Goal: Task Accomplishment & Management: Use online tool/utility

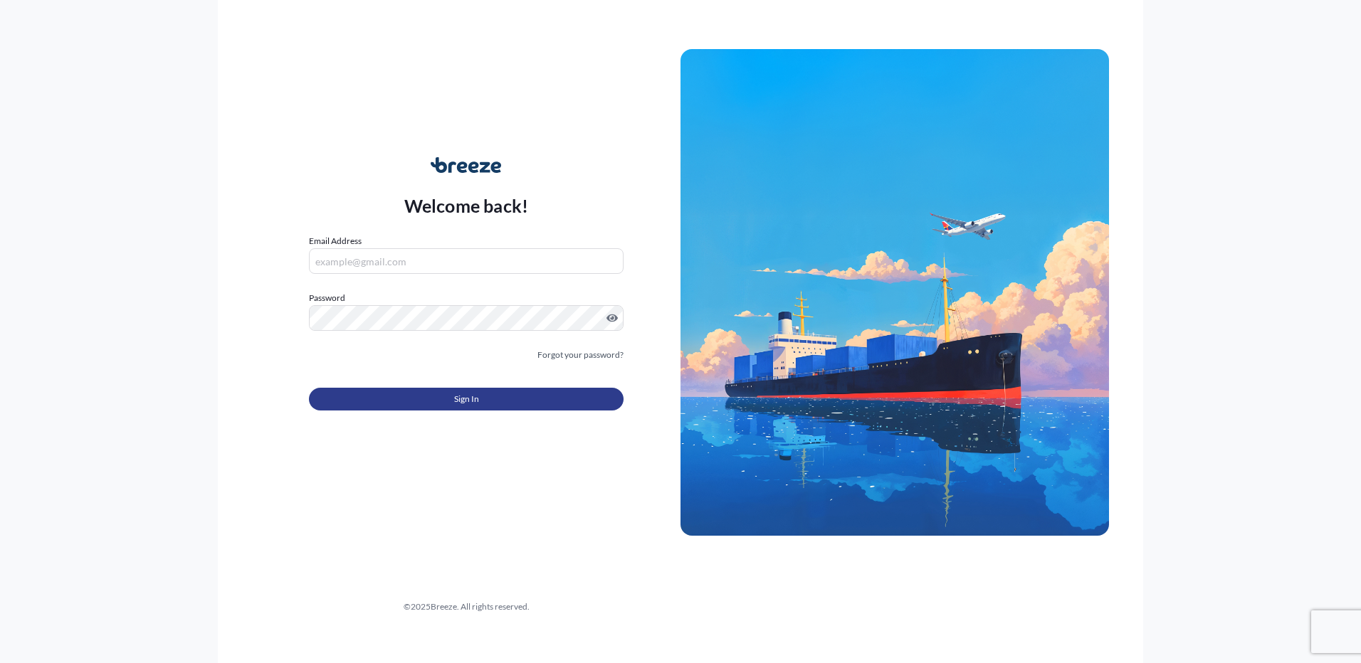
type input "[PERSON_NAME][EMAIL_ADDRESS][PERSON_NAME][DOMAIN_NAME]"
click at [584, 408] on button "Sign In" at bounding box center [466, 399] width 315 height 23
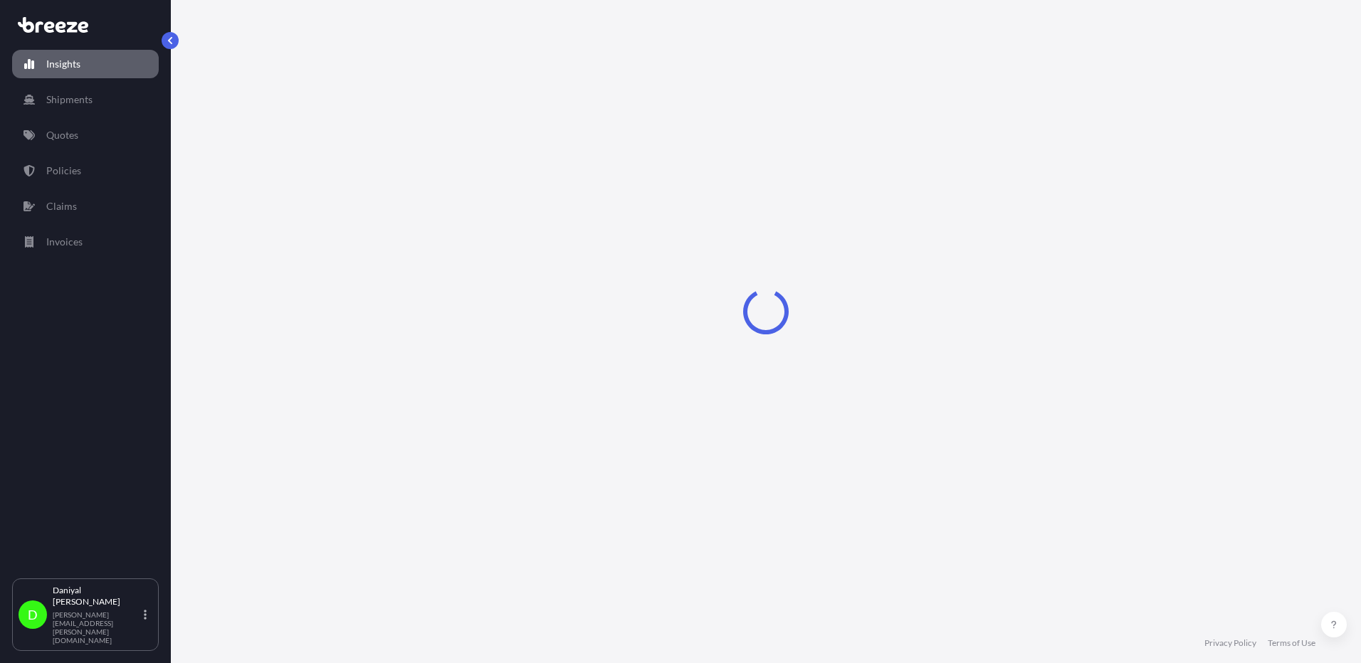
select select "2025"
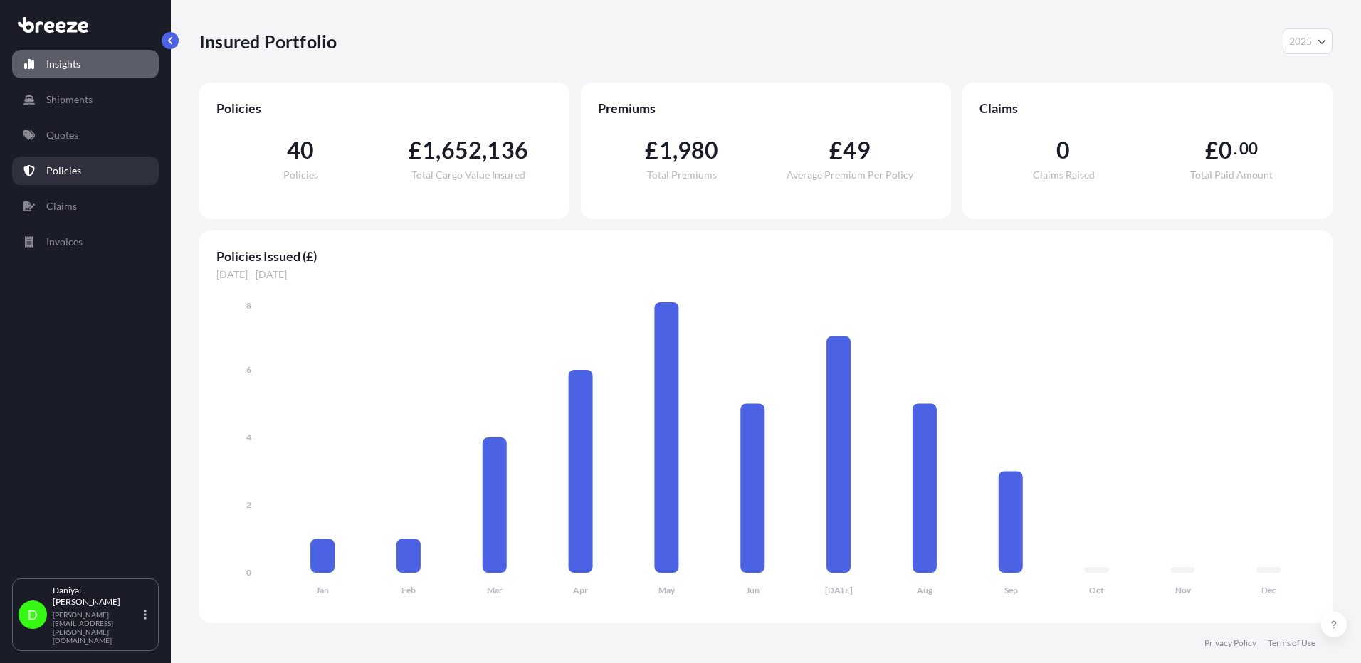
click at [65, 139] on p "Quotes" at bounding box center [62, 135] width 32 height 14
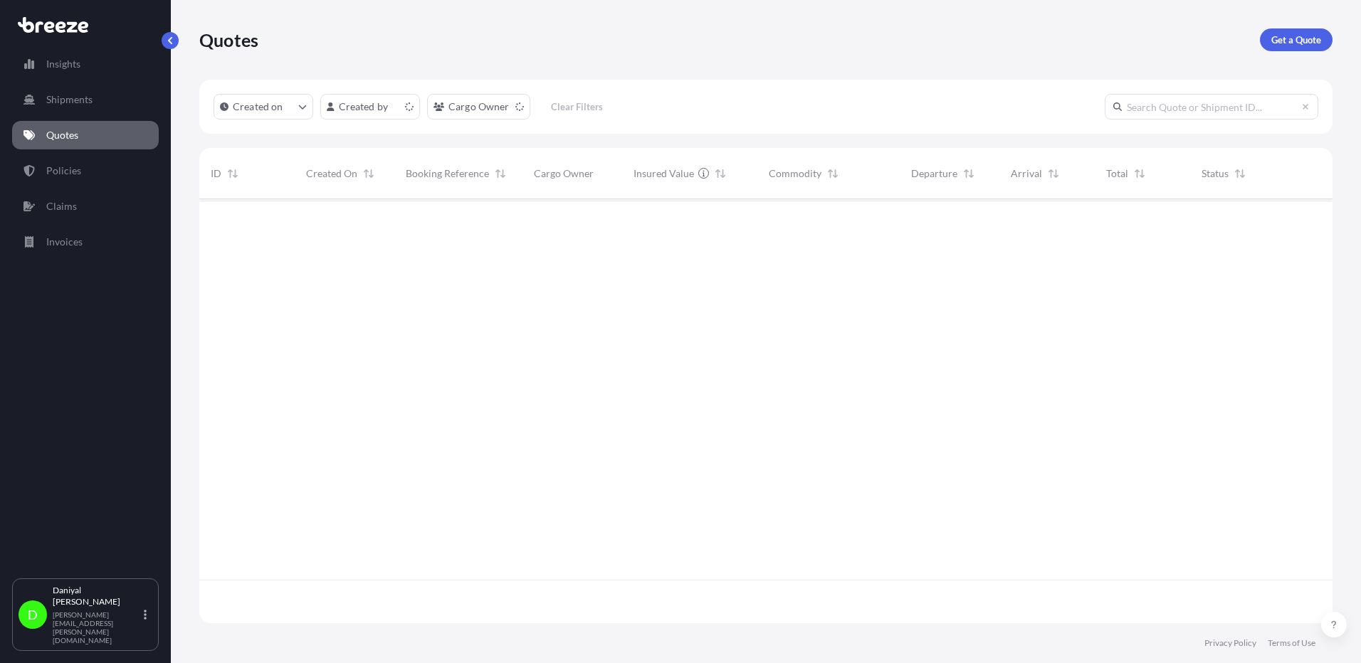
scroll to position [421, 1123]
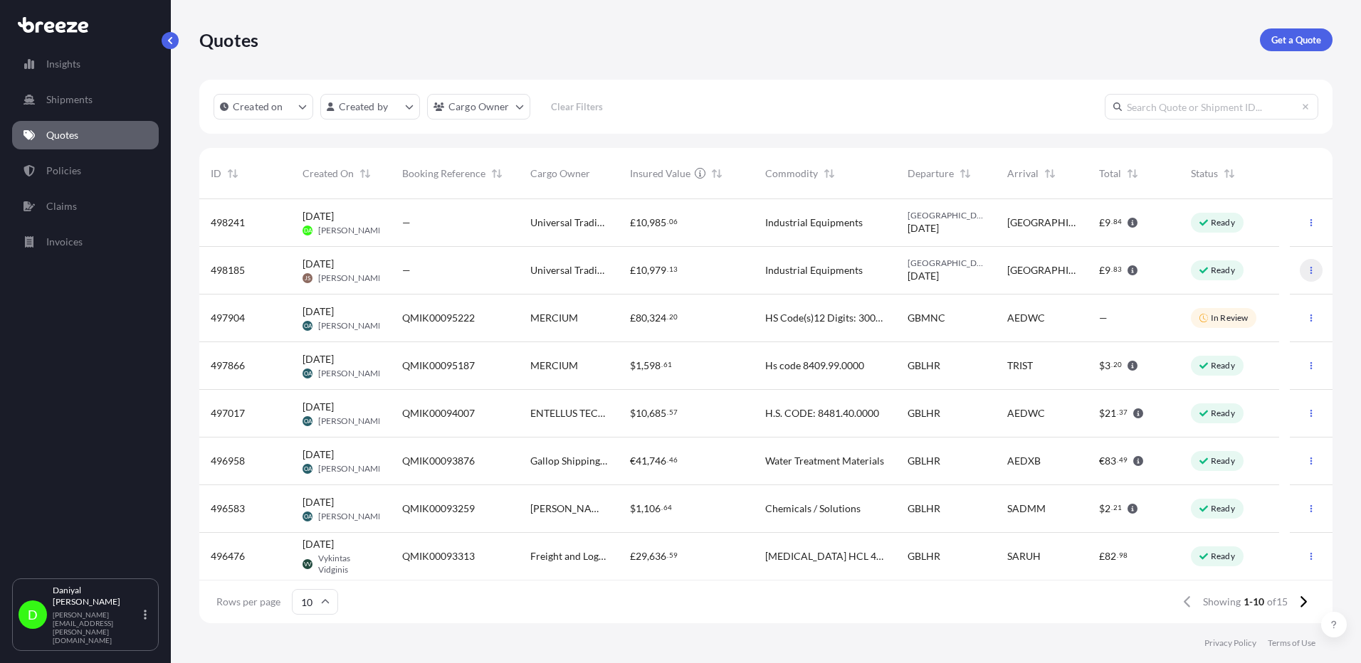
click at [1305, 267] on button "button" at bounding box center [1311, 270] width 23 height 23
click at [1310, 217] on button "button" at bounding box center [1311, 222] width 23 height 23
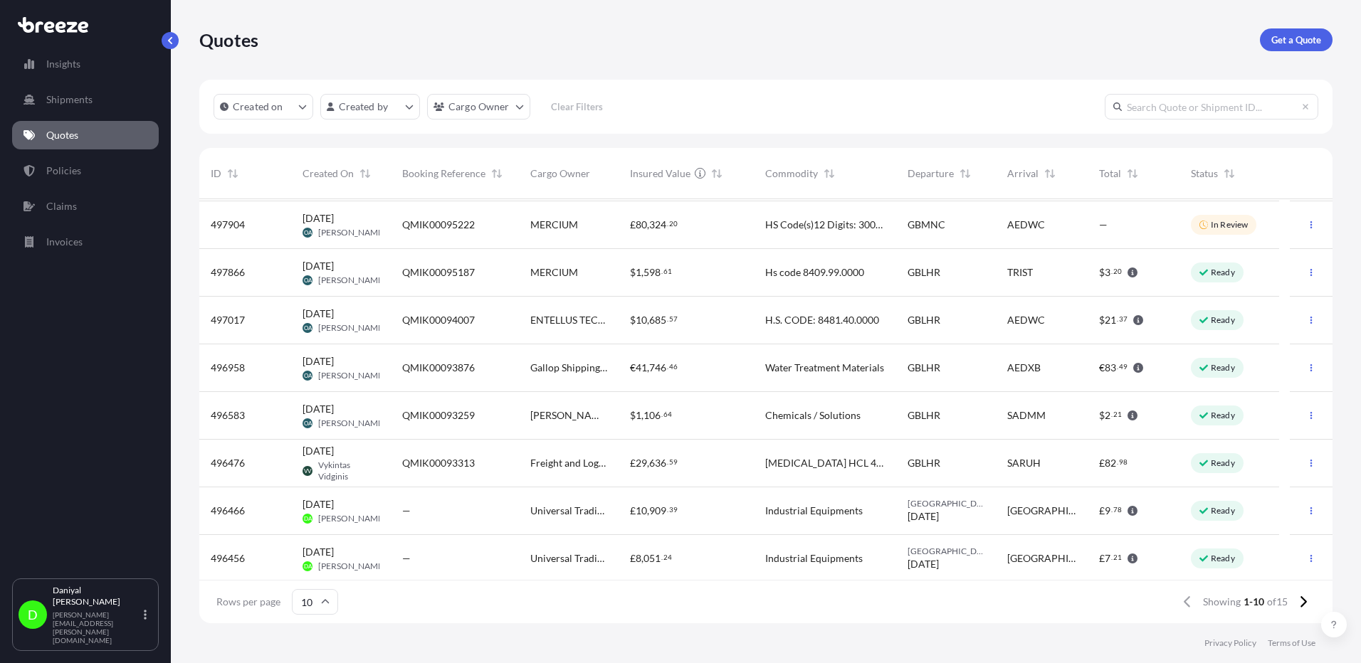
scroll to position [96, 0]
click at [1300, 508] on button "button" at bounding box center [1311, 508] width 23 height 23
click at [1271, 527] on link "Duplicate quote" at bounding box center [1237, 536] width 108 height 23
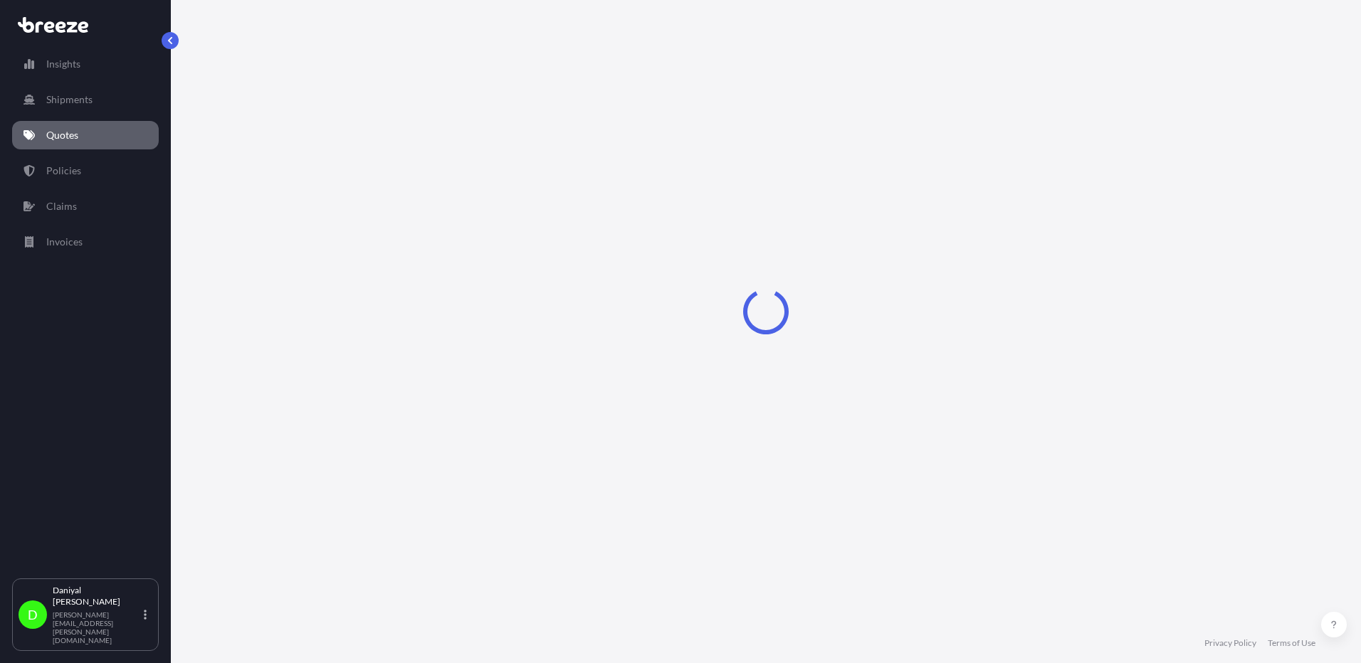
select select "Road"
select select "1"
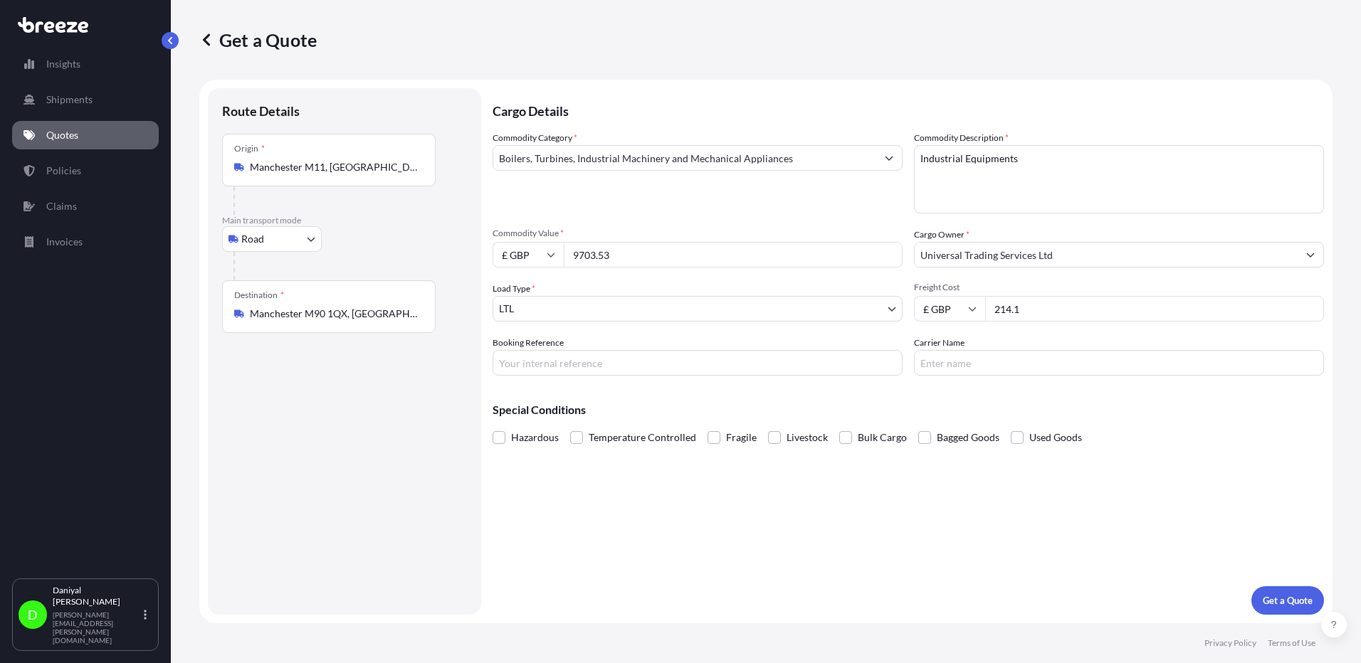
drag, startPoint x: 626, startPoint y: 259, endPoint x: 545, endPoint y: 251, distance: 82.2
click at [545, 251] on div "£ GBP 9703.53" at bounding box center [698, 255] width 410 height 26
type input "15644.77"
type input "161.50"
click at [1261, 598] on button "Get a Quote" at bounding box center [1287, 601] width 73 height 28
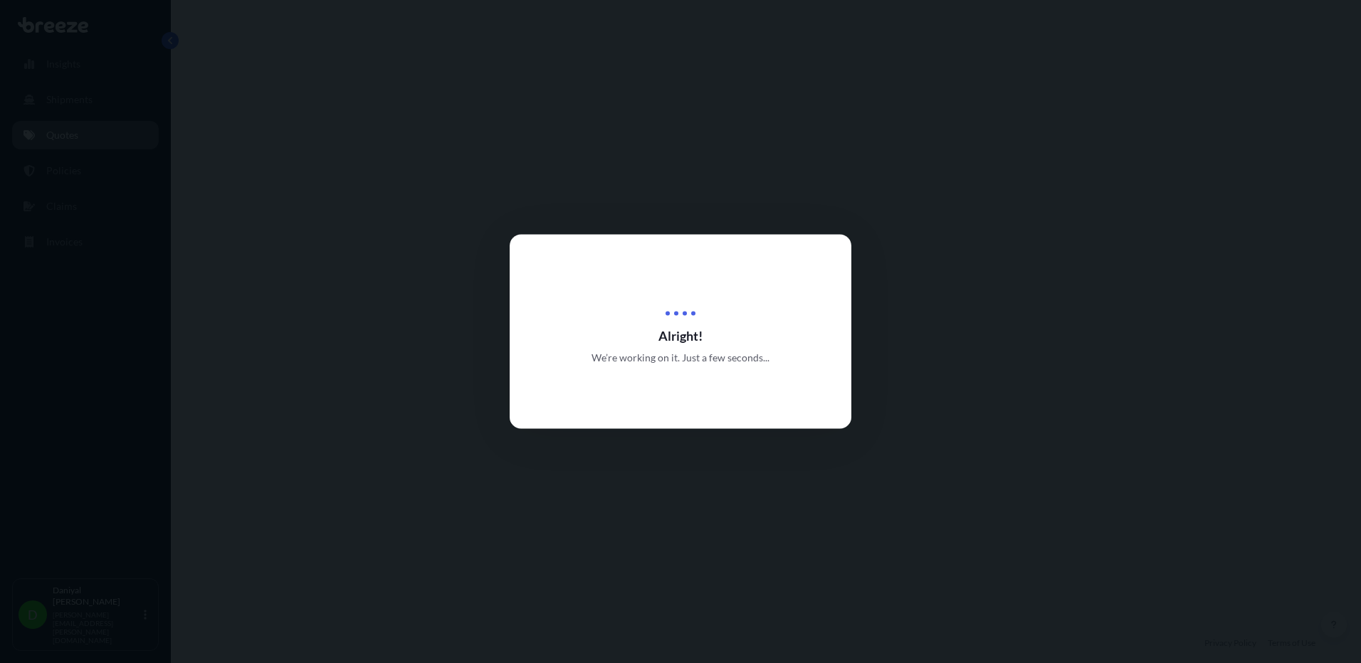
select select "Road"
select select "1"
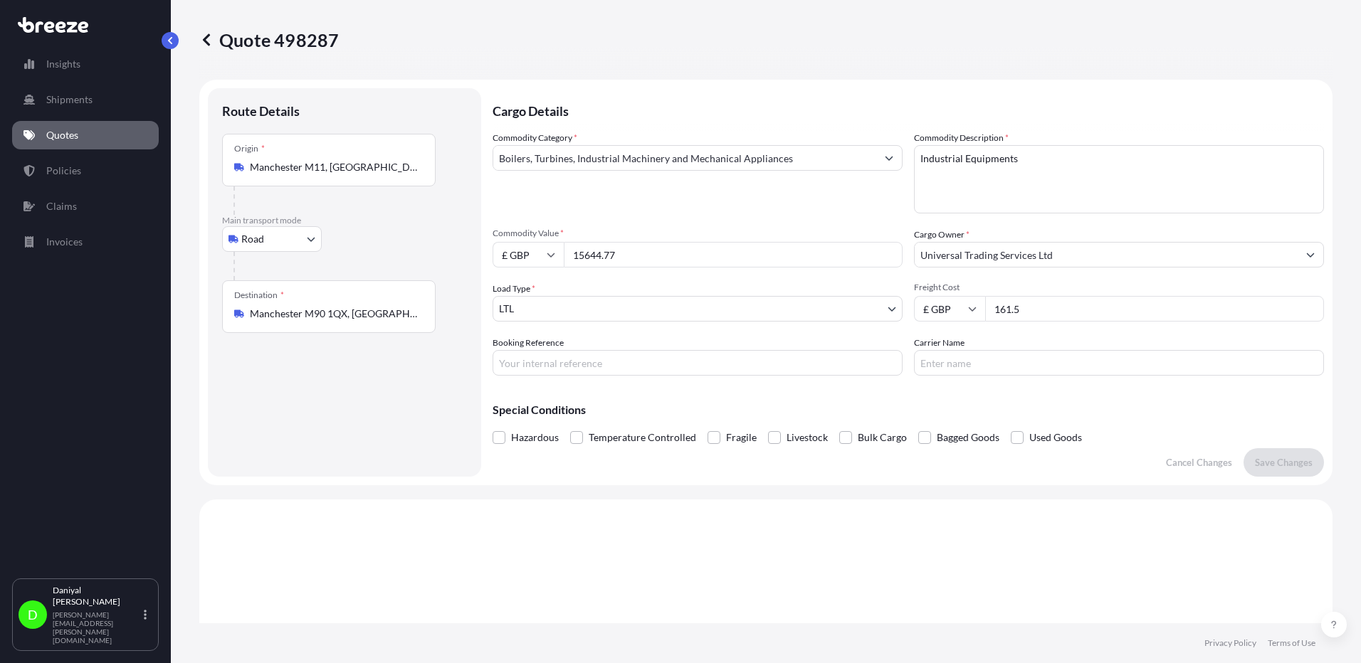
scroll to position [427, 0]
